Goal: Information Seeking & Learning: Check status

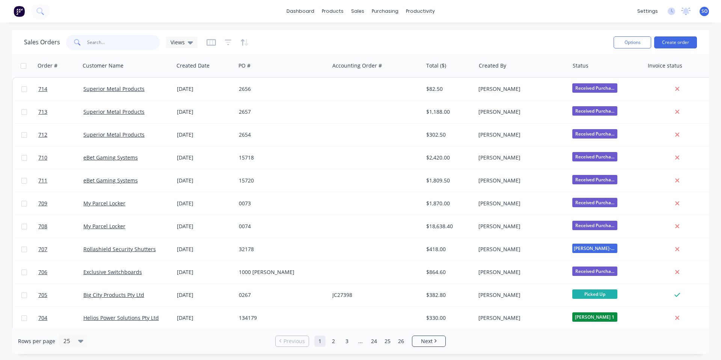
click at [110, 46] on input "text" at bounding box center [123, 42] width 73 height 15
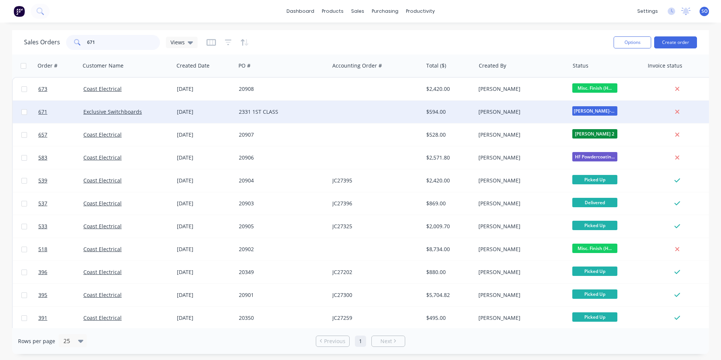
type input "671"
click at [300, 106] on div "2331 1ST CLASS" at bounding box center [283, 112] width 94 height 23
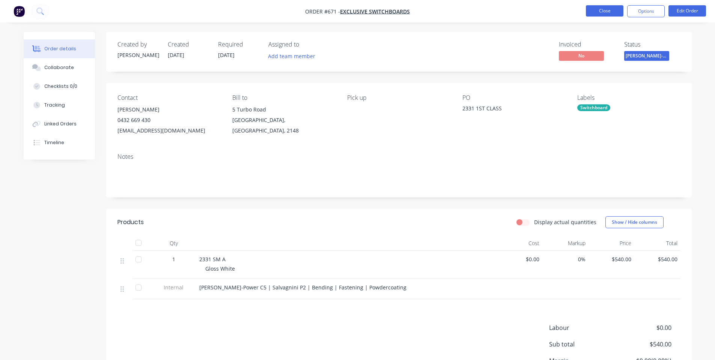
click at [615, 9] on button "Close" at bounding box center [605, 10] width 38 height 11
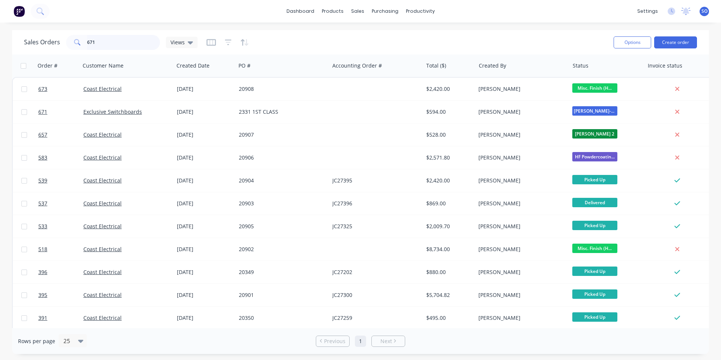
drag, startPoint x: 96, startPoint y: 35, endPoint x: 4, endPoint y: 25, distance: 92.2
click at [71, 33] on div "Sales Orders 671 Views" at bounding box center [316, 42] width 584 height 18
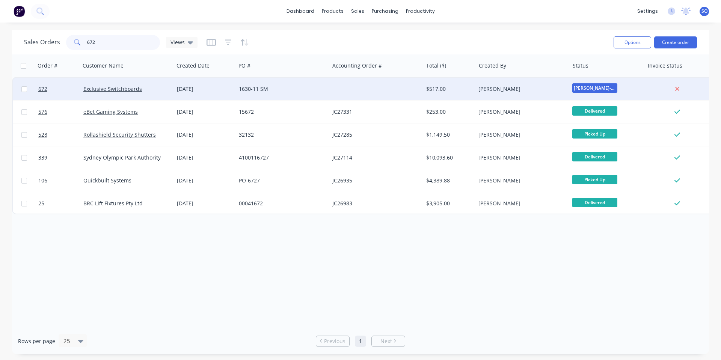
type input "672"
click at [400, 93] on div at bounding box center [376, 89] width 94 height 23
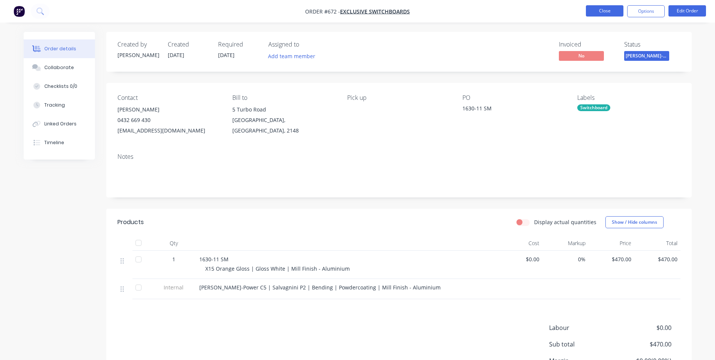
click at [607, 11] on button "Close" at bounding box center [605, 10] width 38 height 11
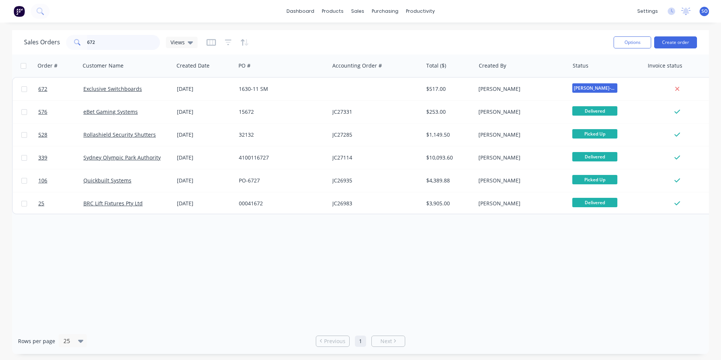
drag, startPoint x: 129, startPoint y: 38, endPoint x: 81, endPoint y: 49, distance: 48.8
click at [81, 48] on div "672" at bounding box center [113, 42] width 94 height 15
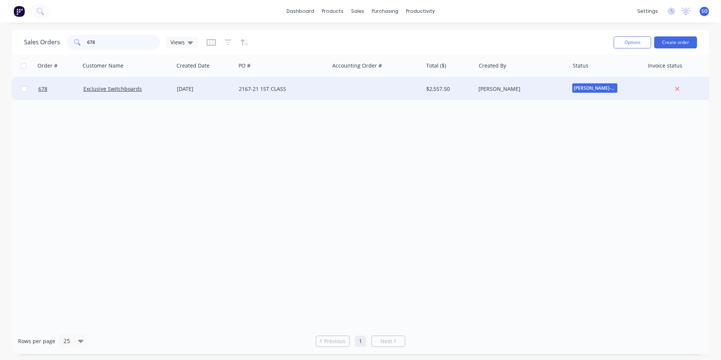
type input "678"
click at [334, 92] on div at bounding box center [376, 89] width 94 height 23
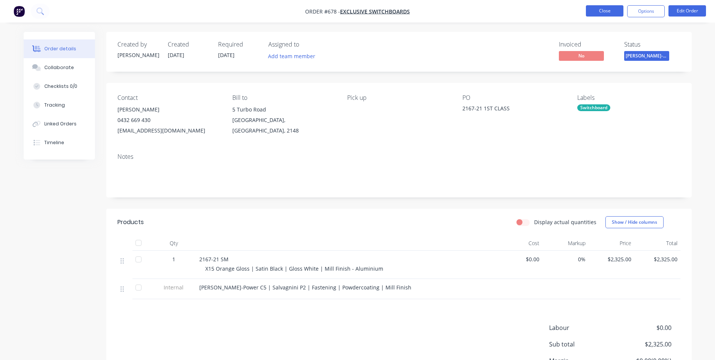
click at [604, 8] on button "Close" at bounding box center [605, 10] width 38 height 11
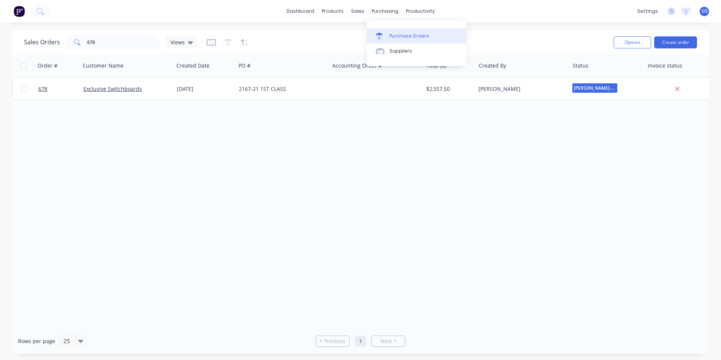
click at [398, 42] on link "Purchase Orders" at bounding box center [417, 35] width 100 height 15
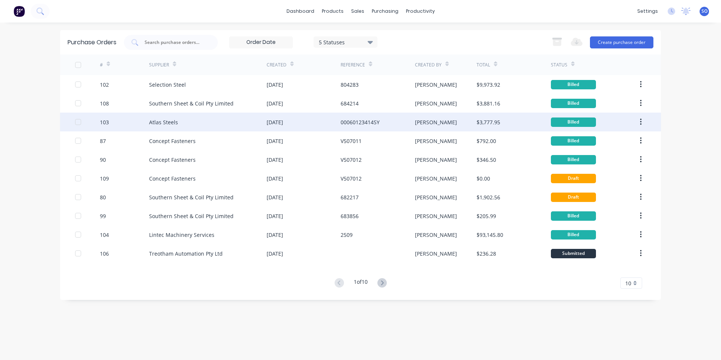
click at [189, 130] on div "Atlas Steels" at bounding box center [208, 122] width 118 height 19
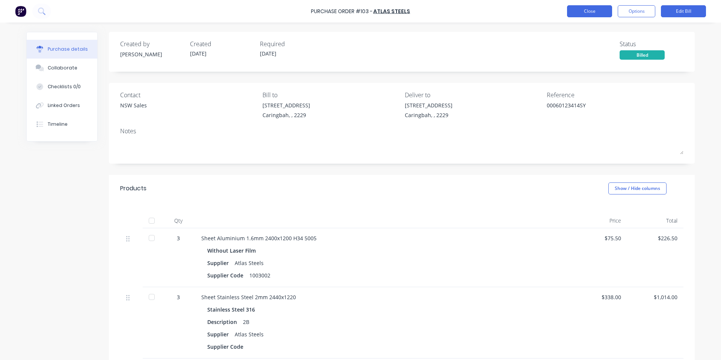
click at [587, 11] on button "Close" at bounding box center [589, 11] width 45 height 12
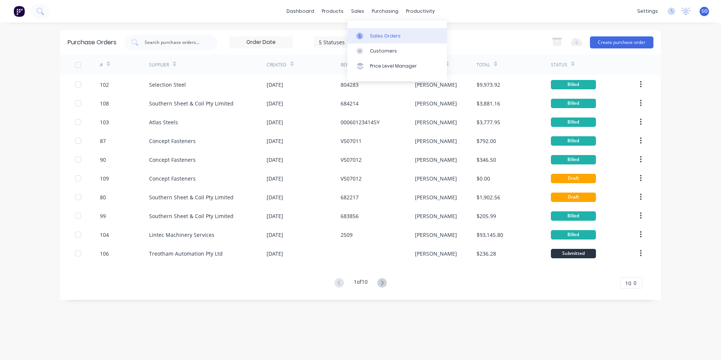
click at [368, 41] on link "Sales Orders" at bounding box center [397, 35] width 100 height 15
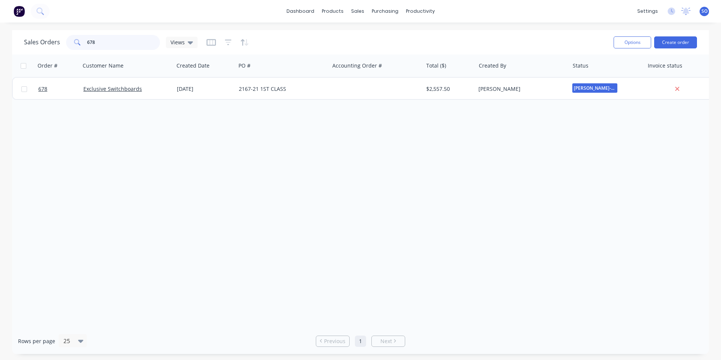
click at [104, 41] on input "678" at bounding box center [123, 42] width 73 height 15
drag, startPoint x: 104, startPoint y: 40, endPoint x: 0, endPoint y: 62, distance: 105.9
click at [0, 63] on div "Sales Orders 678 Views Options Create order Order # Customer Name Created Date …" at bounding box center [360, 192] width 721 height 324
type input "excl"
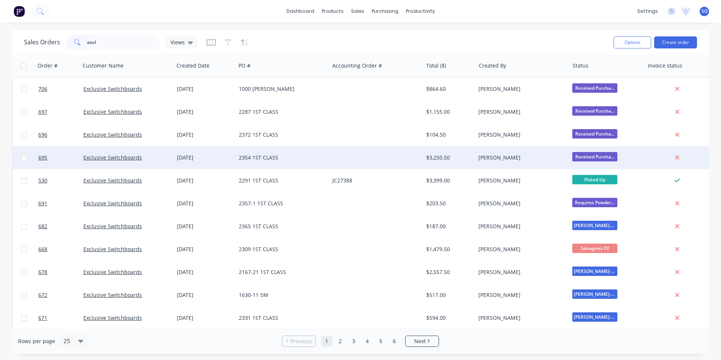
click at [214, 157] on div "[DATE]" at bounding box center [205, 158] width 56 height 8
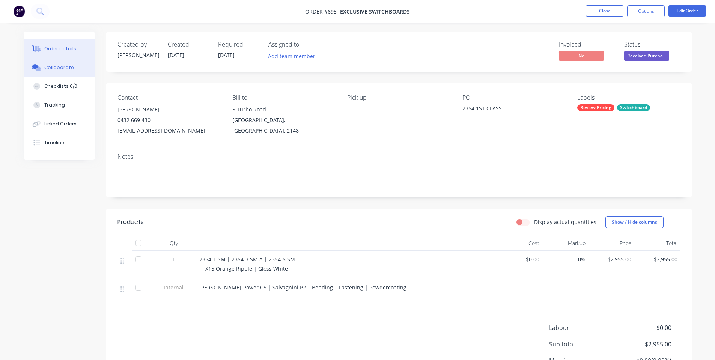
click at [59, 62] on button "Collaborate" at bounding box center [59, 67] width 71 height 19
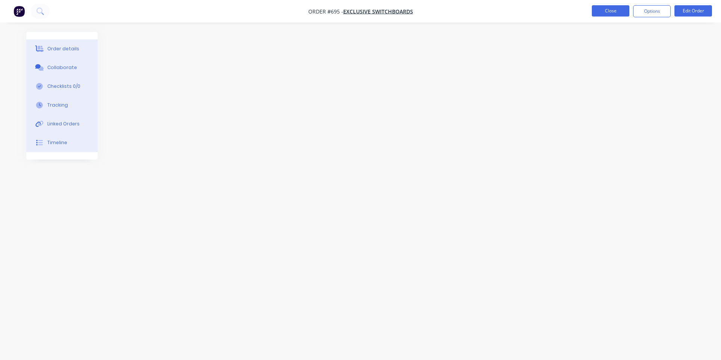
click at [611, 12] on button "Close" at bounding box center [611, 10] width 38 height 11
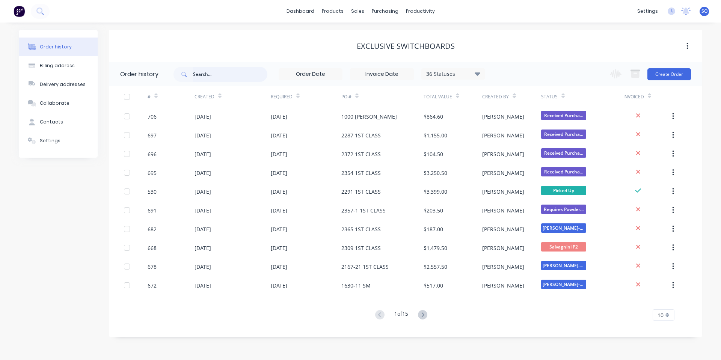
click at [211, 75] on input "text" at bounding box center [230, 74] width 74 height 15
type input "check"
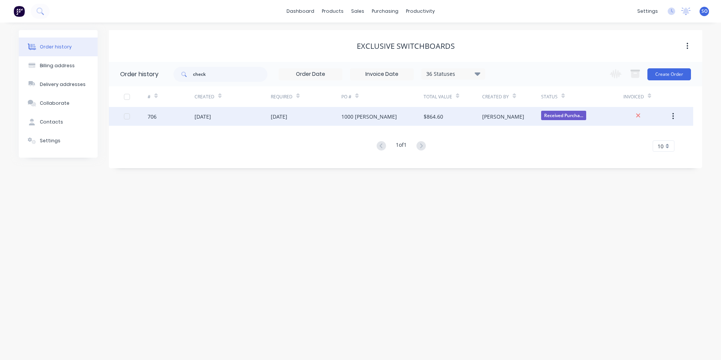
click at [226, 124] on div "[DATE]" at bounding box center [233, 116] width 76 height 19
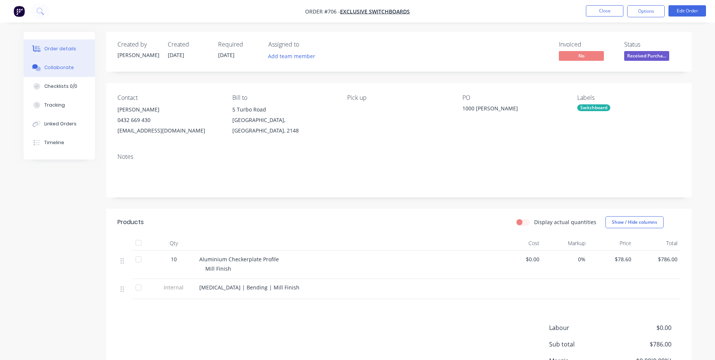
click at [69, 66] on div "Collaborate" at bounding box center [59, 67] width 30 height 7
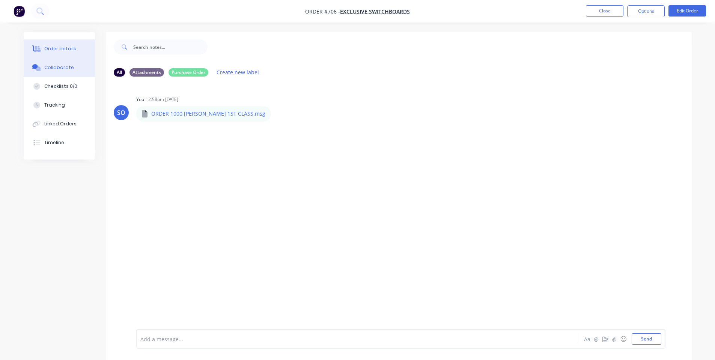
click at [86, 42] on button "Order details" at bounding box center [59, 48] width 71 height 19
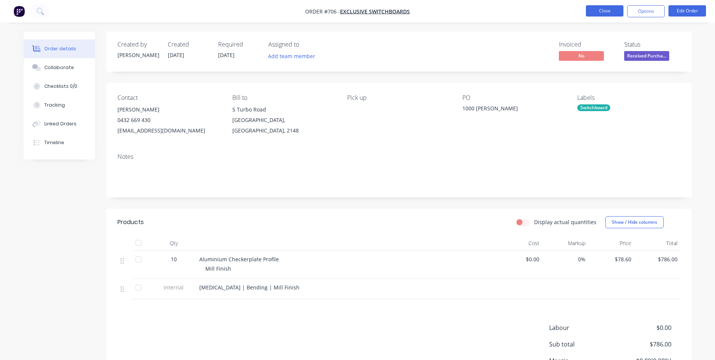
click at [601, 13] on button "Close" at bounding box center [605, 10] width 38 height 11
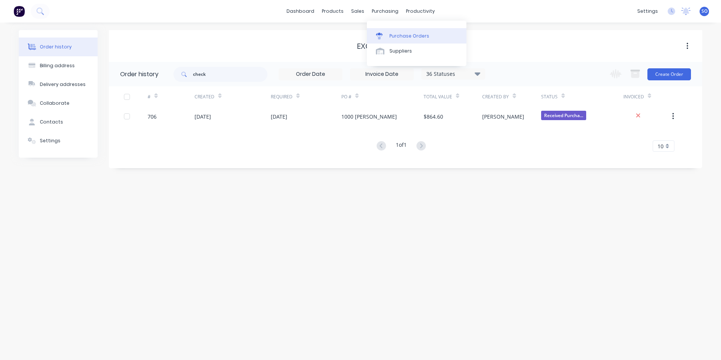
click at [388, 35] on link "Purchase Orders" at bounding box center [417, 35] width 100 height 15
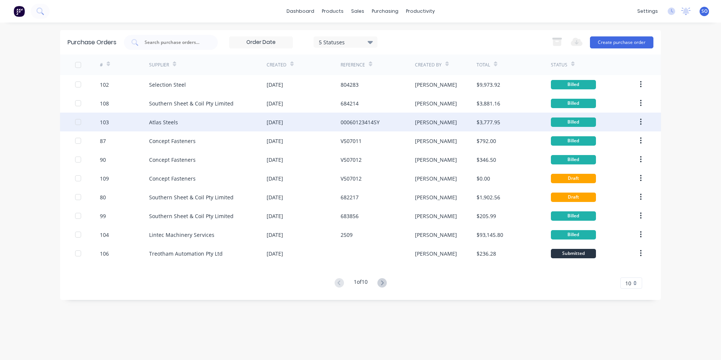
click at [183, 122] on div "Atlas Steels" at bounding box center [208, 122] width 118 height 19
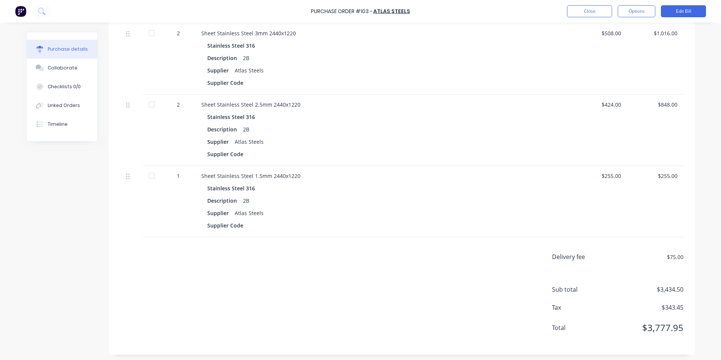
scroll to position [37, 0]
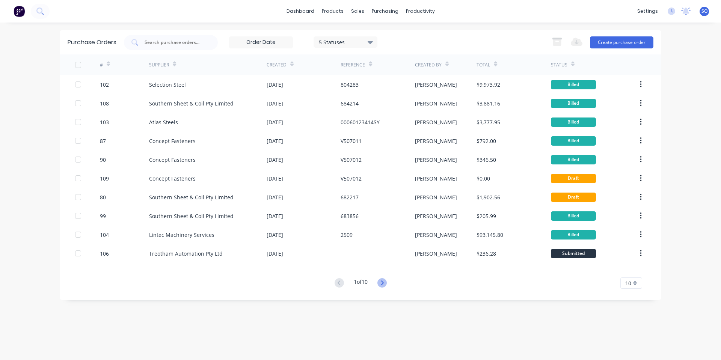
click at [385, 287] on icon at bounding box center [381, 282] width 9 height 9
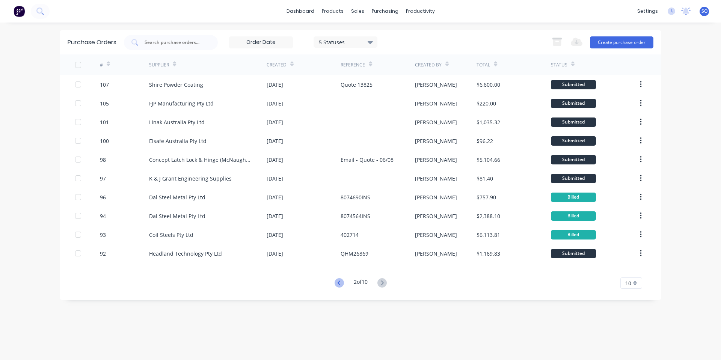
click at [338, 287] on icon at bounding box center [339, 282] width 9 height 9
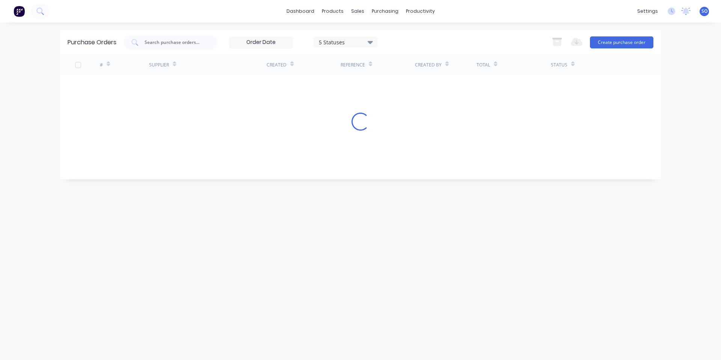
drag, startPoint x: 304, startPoint y: 309, endPoint x: 300, endPoint y: 310, distance: 3.9
click at [303, 309] on div "Purchase Orders 5 Statuses 5 Statuses Export to Excel (XLSX) Create purchase or…" at bounding box center [360, 191] width 601 height 323
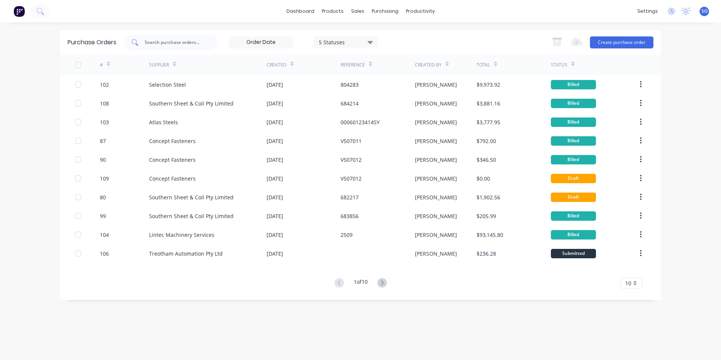
click at [175, 43] on input "text" at bounding box center [175, 43] width 62 height 8
click at [364, 31] on link "Sales Orders" at bounding box center [397, 35] width 100 height 15
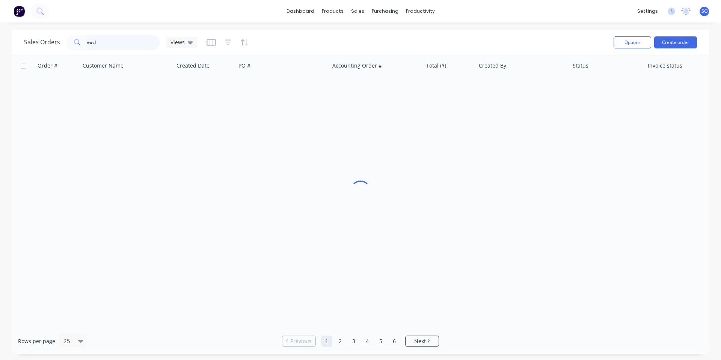
drag, startPoint x: 136, startPoint y: 45, endPoint x: 13, endPoint y: 51, distance: 123.7
click at [0, 53] on div "Sales Orders excl Views Options Create order Order # Customer Name Created Date…" at bounding box center [360, 192] width 721 height 324
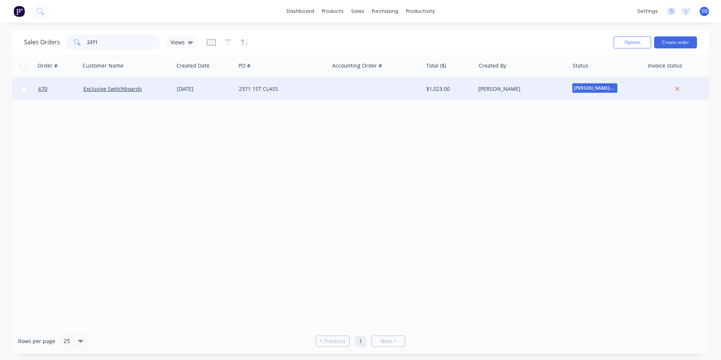
type input "2371"
click at [163, 83] on div "Exclusive Switchboards" at bounding box center [127, 89] width 94 height 23
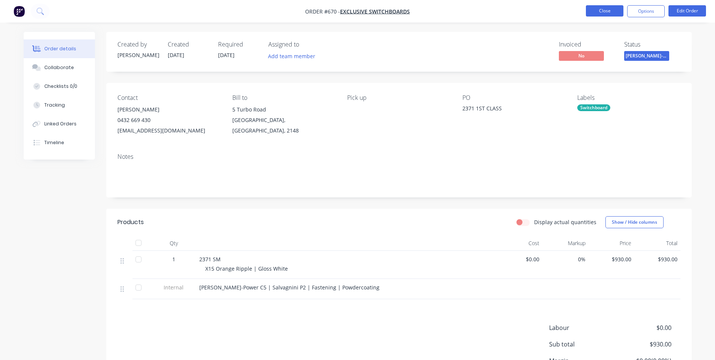
click at [594, 14] on button "Close" at bounding box center [605, 10] width 38 height 11
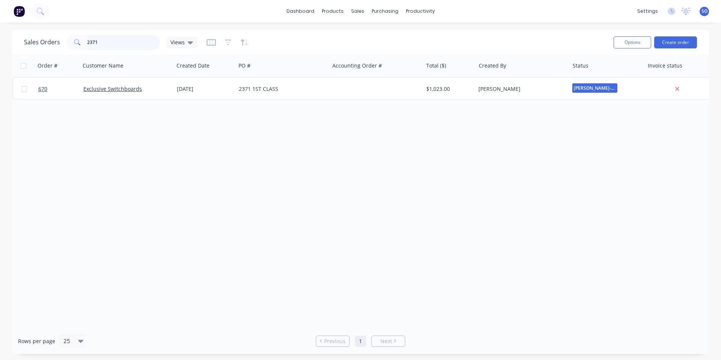
drag, startPoint x: 103, startPoint y: 44, endPoint x: 0, endPoint y: 27, distance: 104.3
click at [0, 26] on div "dashboard products sales purchasing productivity dashboard products Product Cat…" at bounding box center [360, 180] width 721 height 360
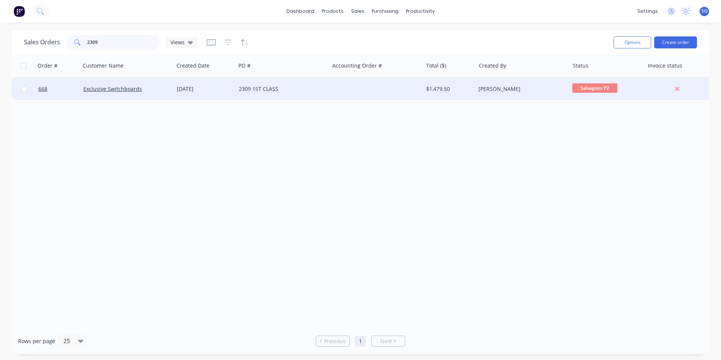
type input "2309"
click at [288, 94] on div "2309 1ST CLASS" at bounding box center [283, 89] width 94 height 23
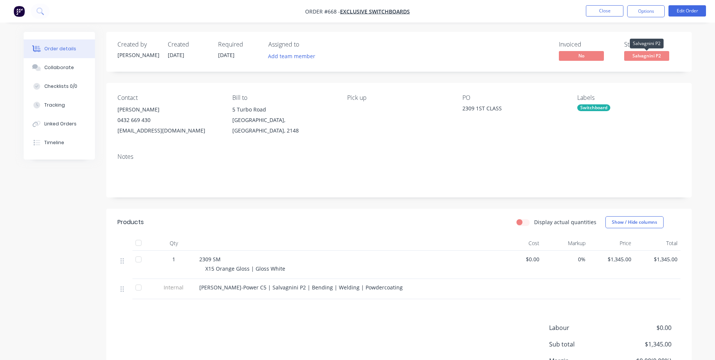
click at [642, 59] on span "Salvagnini P2" at bounding box center [647, 55] width 45 height 9
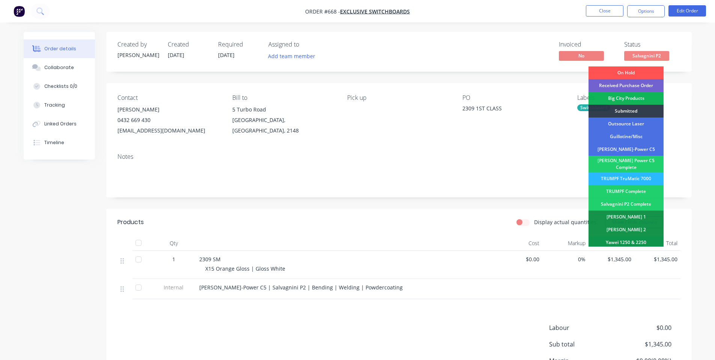
click at [615, 149] on div "[PERSON_NAME]-Power C5" at bounding box center [626, 149] width 75 height 13
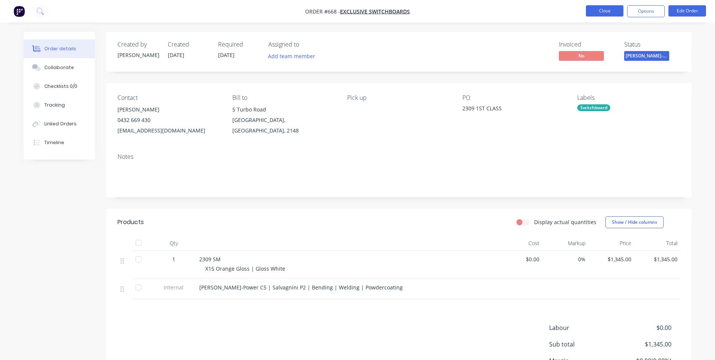
click at [611, 11] on button "Close" at bounding box center [605, 10] width 38 height 11
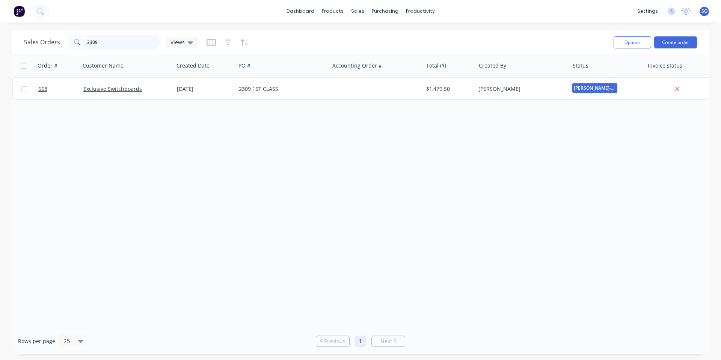
drag, startPoint x: 115, startPoint y: 45, endPoint x: 36, endPoint y: 49, distance: 78.9
click at [43, 49] on div "Sales Orders 2309 Views" at bounding box center [111, 42] width 174 height 15
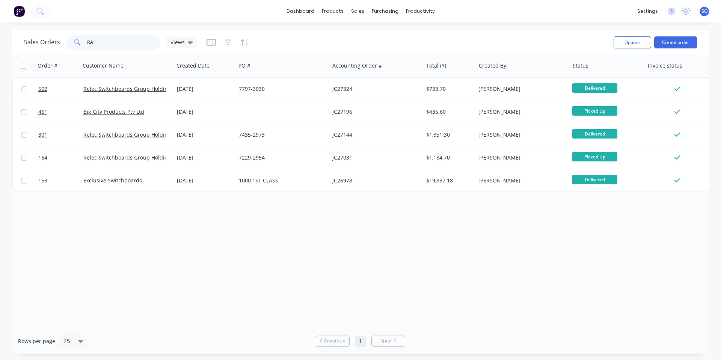
type input "R"
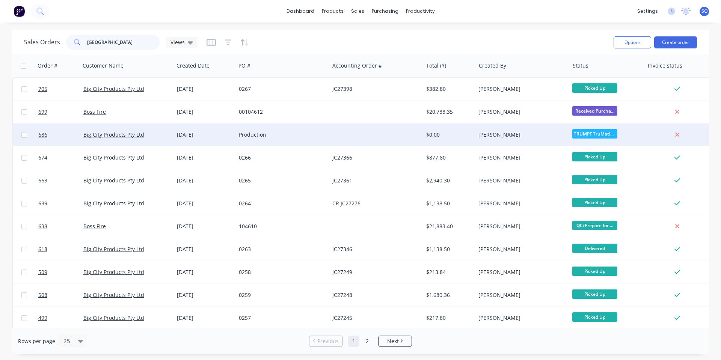
type input "[GEOGRAPHIC_DATA]"
click at [265, 135] on div "Production" at bounding box center [280, 135] width 83 height 8
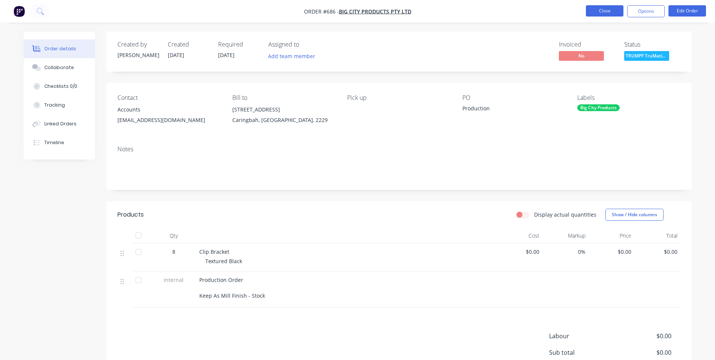
click at [603, 9] on button "Close" at bounding box center [605, 10] width 38 height 11
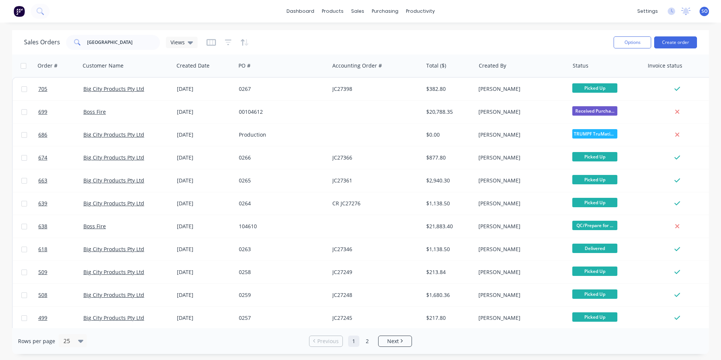
click at [261, 35] on div "Sales Orders BIG CITY Views" at bounding box center [316, 42] width 584 height 18
click at [98, 10] on div "dashboard products sales purchasing productivity dashboard products Product Cat…" at bounding box center [360, 11] width 721 height 23
click at [166, 13] on div "dashboard products sales purchasing productivity dashboard products Product Cat…" at bounding box center [360, 11] width 721 height 23
click at [172, 17] on div "dashboard products sales purchasing productivity dashboard products Product Cat…" at bounding box center [360, 11] width 721 height 23
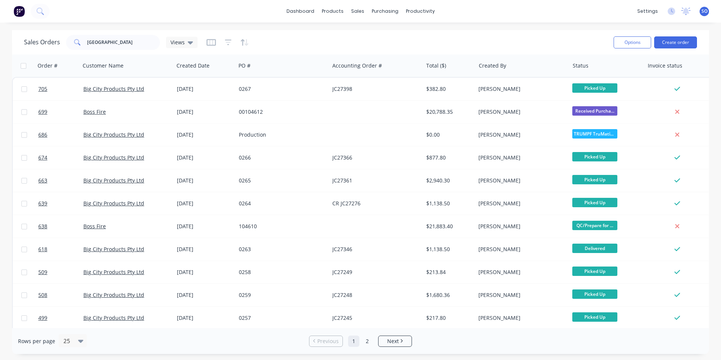
click at [451, 5] on div "dashboard products sales purchasing productivity dashboard products Product Cat…" at bounding box center [360, 11] width 721 height 23
drag, startPoint x: 457, startPoint y: 18, endPoint x: 452, endPoint y: 19, distance: 5.0
click at [457, 18] on div "dashboard products sales purchasing productivity dashboard products Product Cat…" at bounding box center [360, 11] width 721 height 23
drag, startPoint x: 504, startPoint y: 6, endPoint x: 468, endPoint y: 14, distance: 37.0
click at [505, 6] on div "dashboard products sales purchasing productivity dashboard products Product Cat…" at bounding box center [360, 11] width 721 height 23
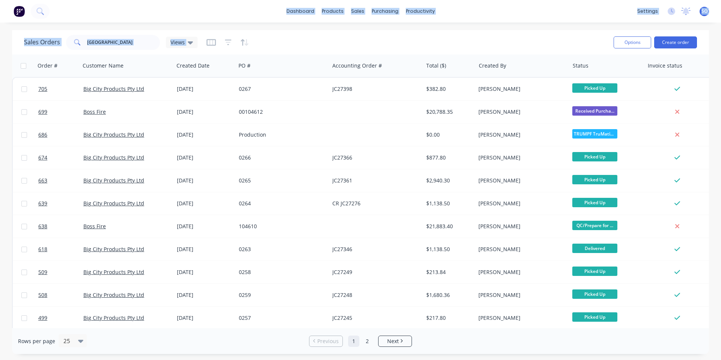
drag, startPoint x: 471, startPoint y: 40, endPoint x: 85, endPoint y: 21, distance: 386.6
click at [85, 21] on div "dashboard products sales purchasing productivity dashboard products Product Cat…" at bounding box center [360, 180] width 721 height 360
click at [27, 29] on div "dashboard products sales purchasing productivity dashboard products Product Cat…" at bounding box center [360, 180] width 721 height 360
click at [323, 33] on div "Sales Orders BIG CITY Views Options Create order" at bounding box center [360, 42] width 697 height 24
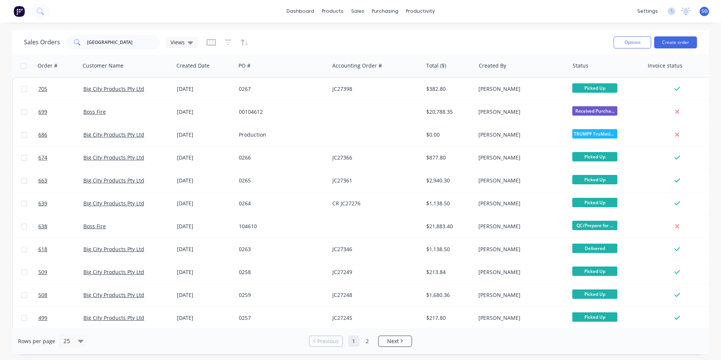
click at [323, 33] on div "Sales Orders BIG CITY Views Options Create order" at bounding box center [360, 42] width 697 height 24
